Goal: Task Accomplishment & Management: Manage account settings

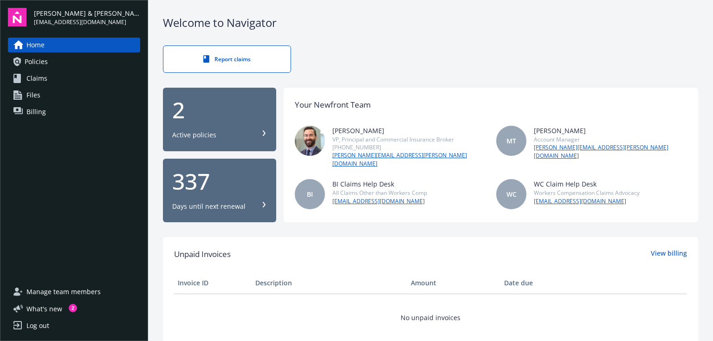
click at [76, 60] on link "Policies" at bounding box center [74, 61] width 132 height 15
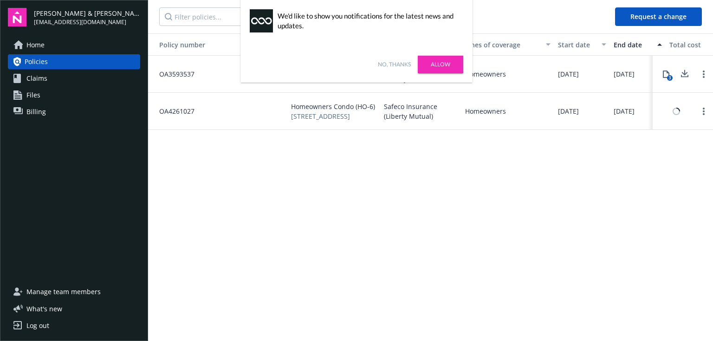
click at [435, 68] on link "Allow" at bounding box center [440, 65] width 45 height 18
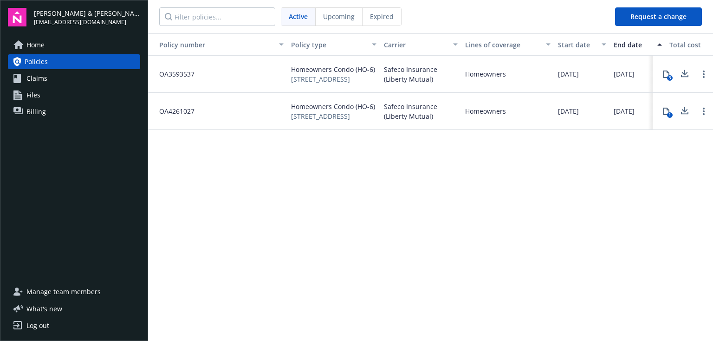
click at [48, 108] on link "Billing" at bounding box center [74, 111] width 132 height 15
